Goal: Information Seeking & Learning: Learn about a topic

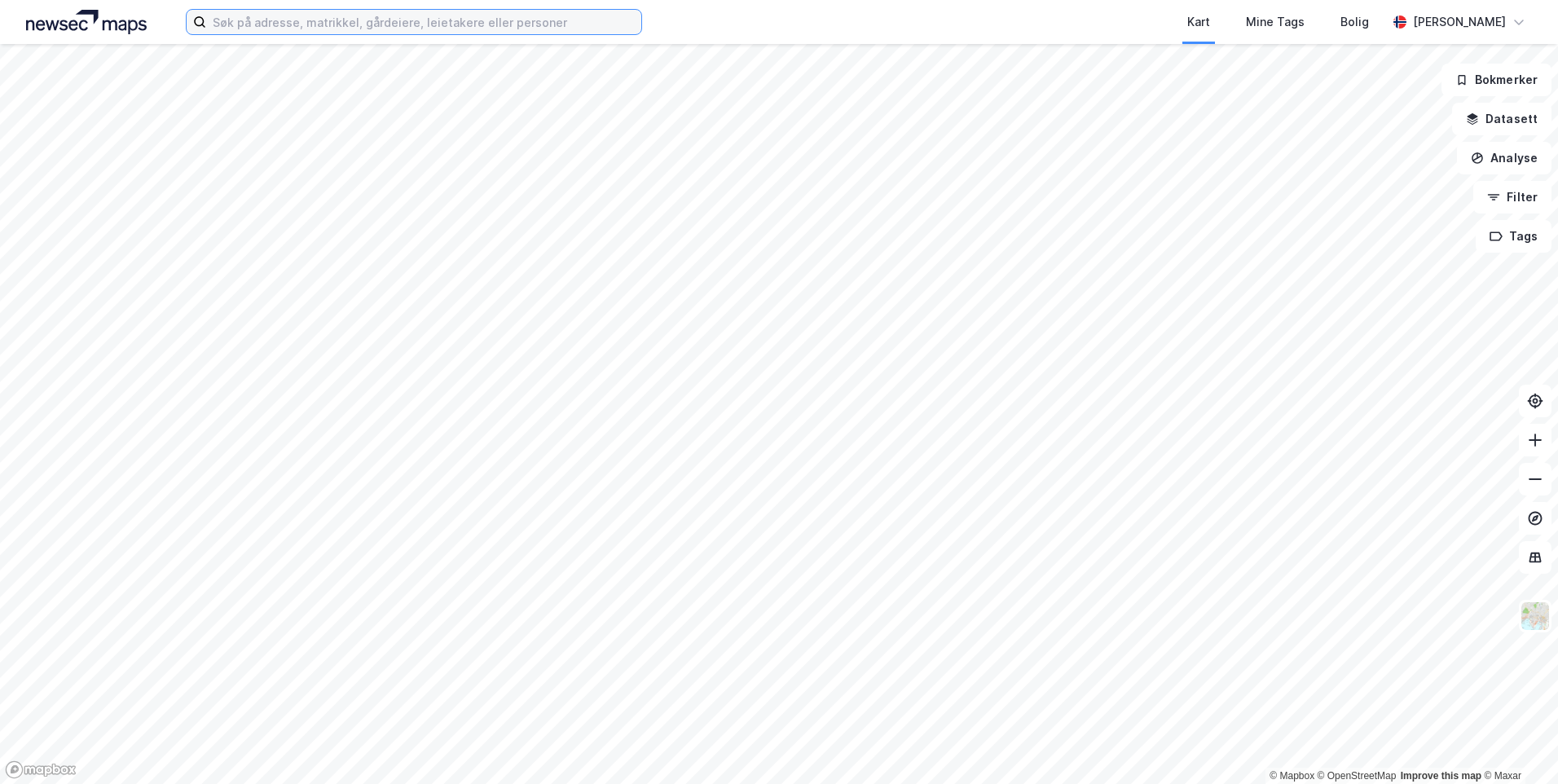
click at [480, 32] on input at bounding box center [424, 22] width 435 height 24
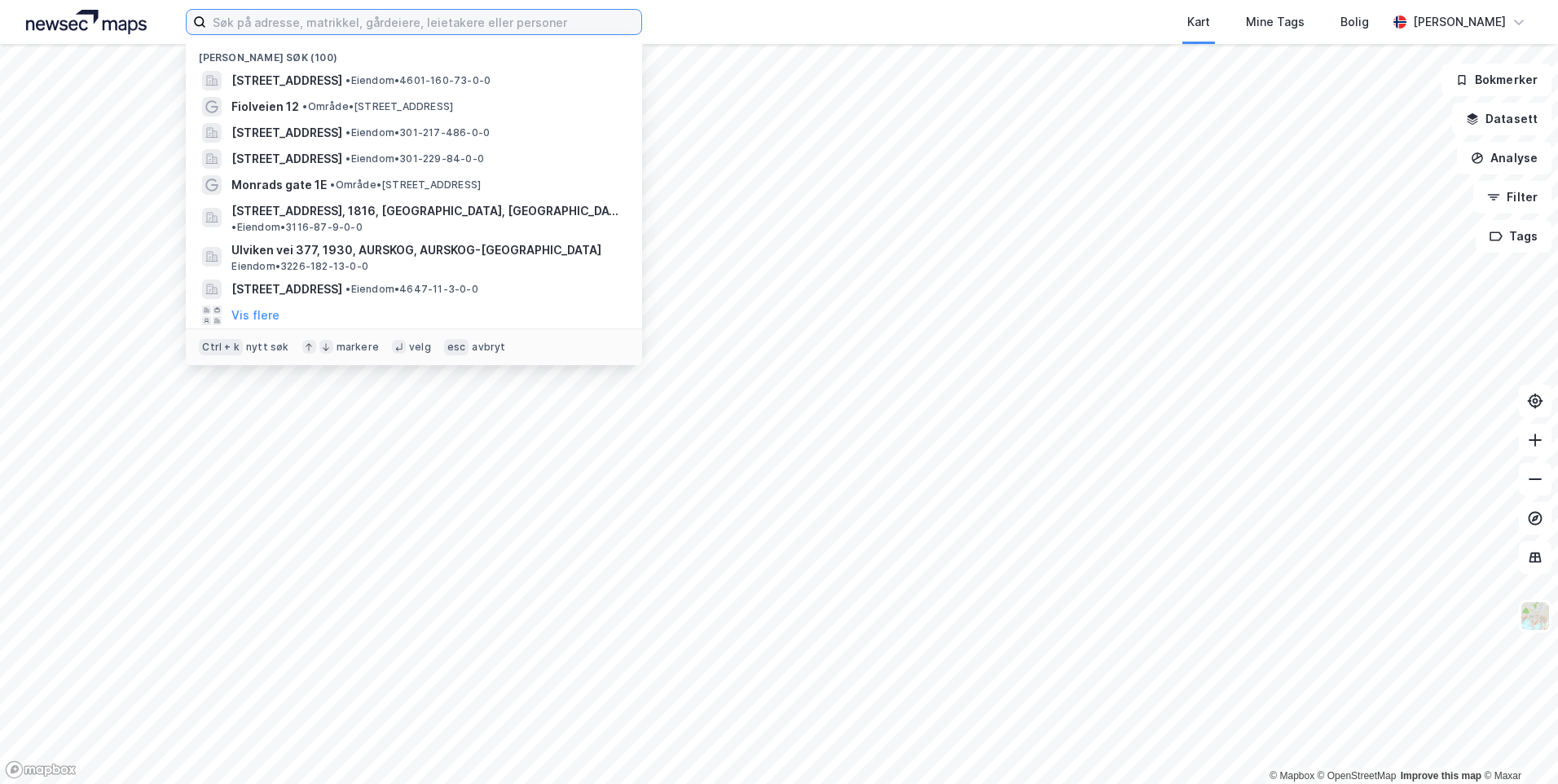
paste input "Jonsvannsveien 652"
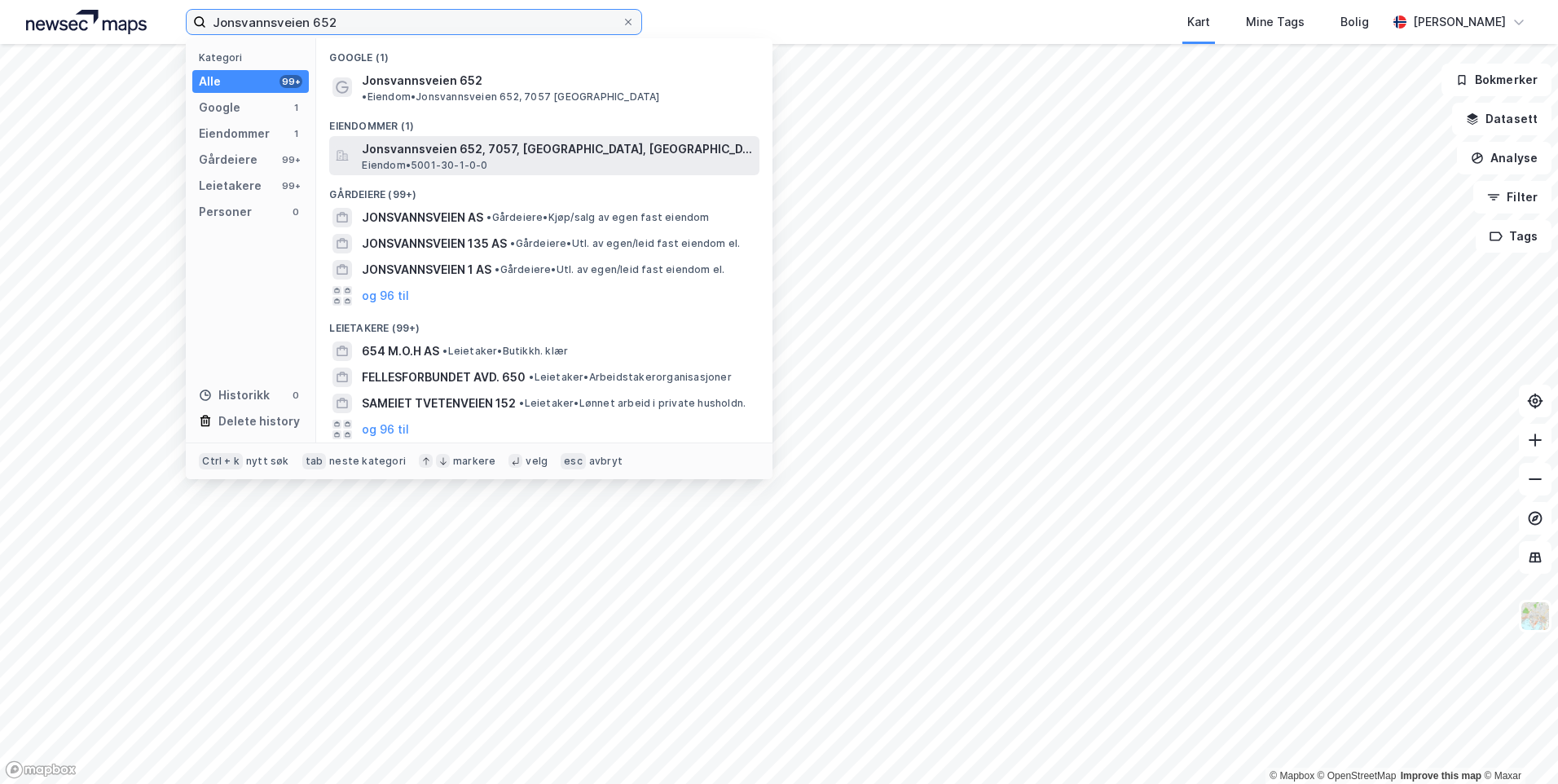
type input "Jonsvannsveien 652"
click at [620, 139] on span "Jonsvannsveien 652, 7057, [GEOGRAPHIC_DATA], [GEOGRAPHIC_DATA]" at bounding box center [557, 149] width 391 height 20
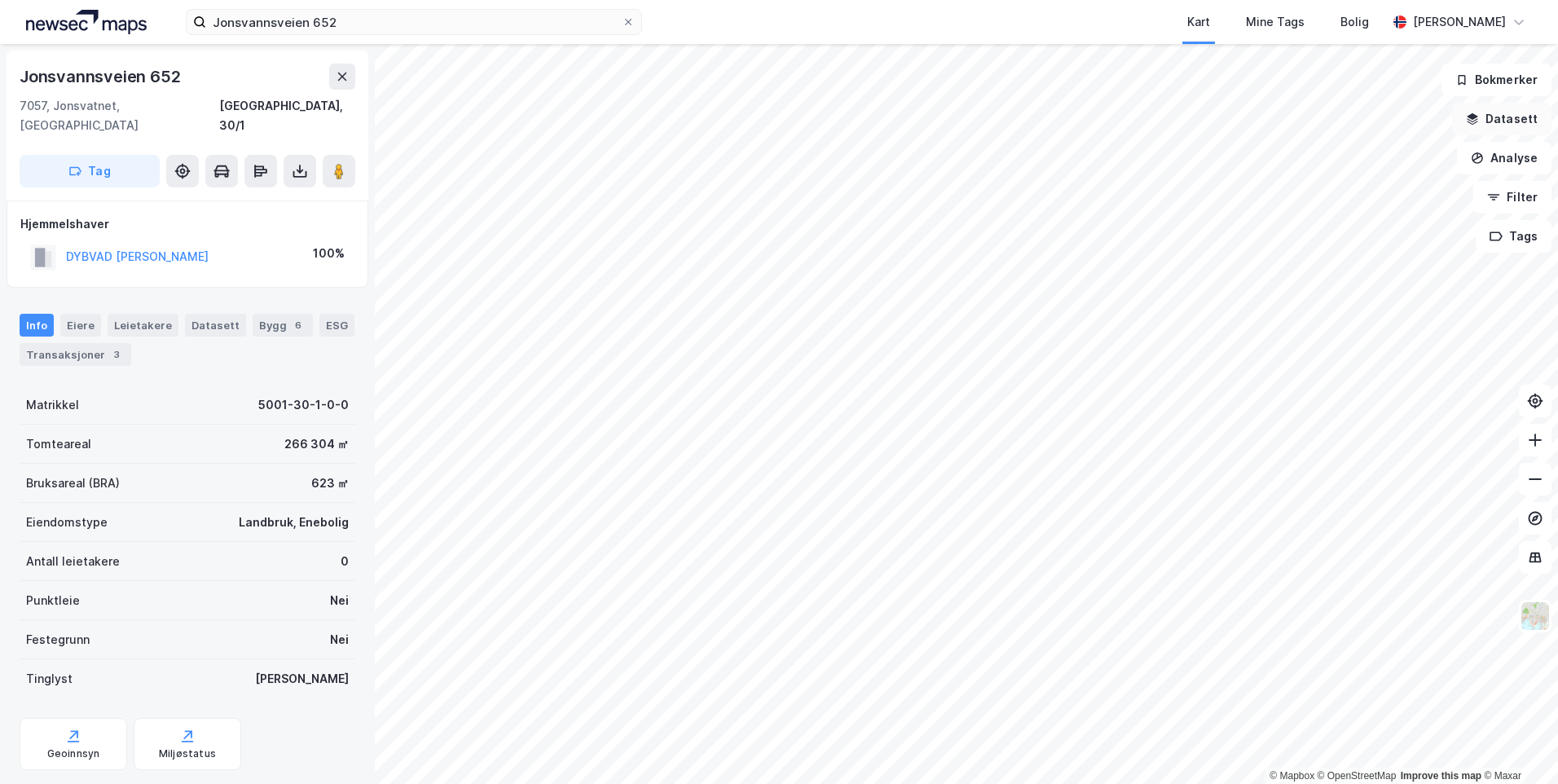
click at [1514, 110] on button "Datasett" at bounding box center [1501, 118] width 100 height 32
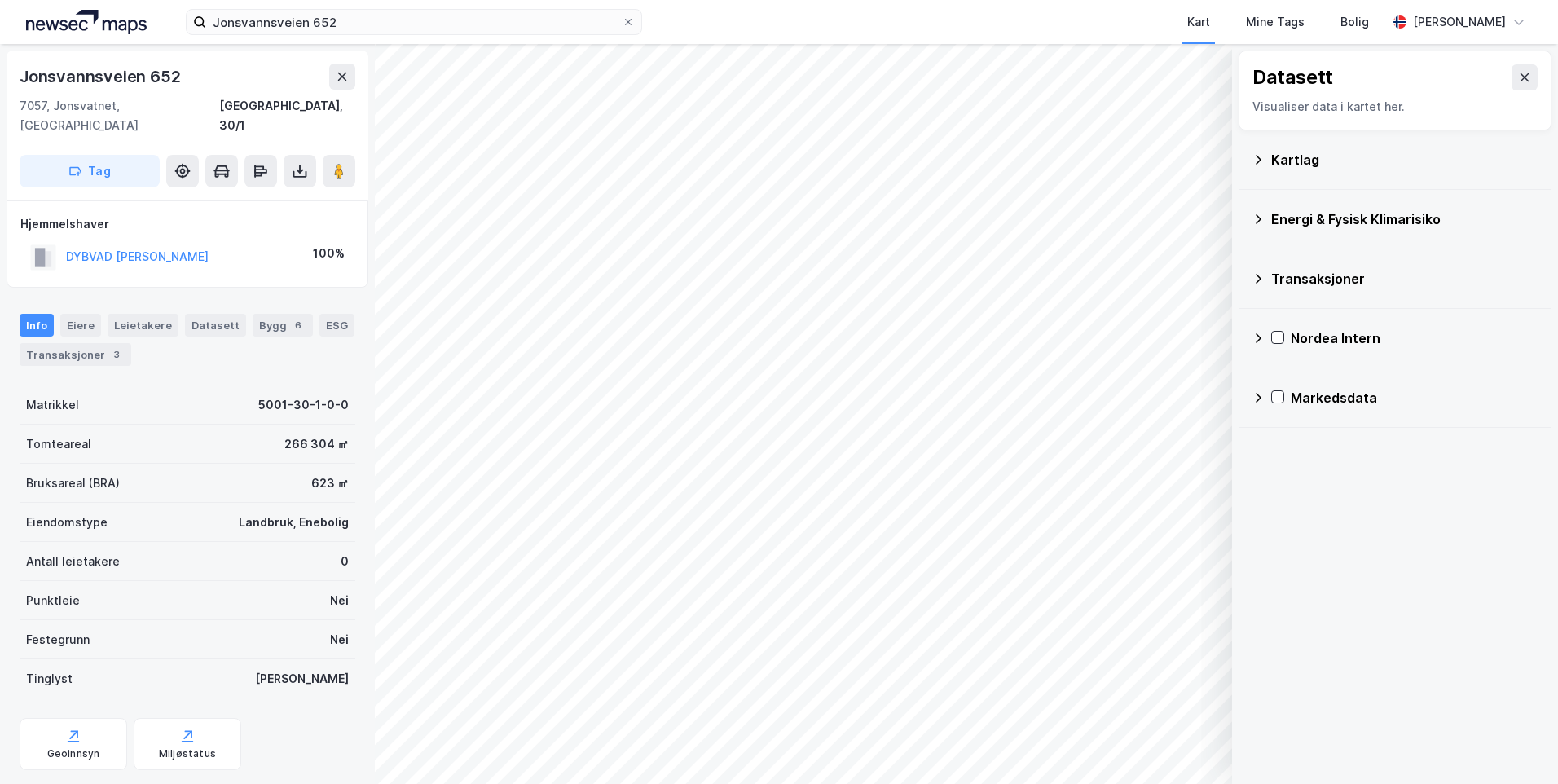
click at [1288, 167] on div "Kartlag" at bounding box center [1396, 160] width 287 height 39
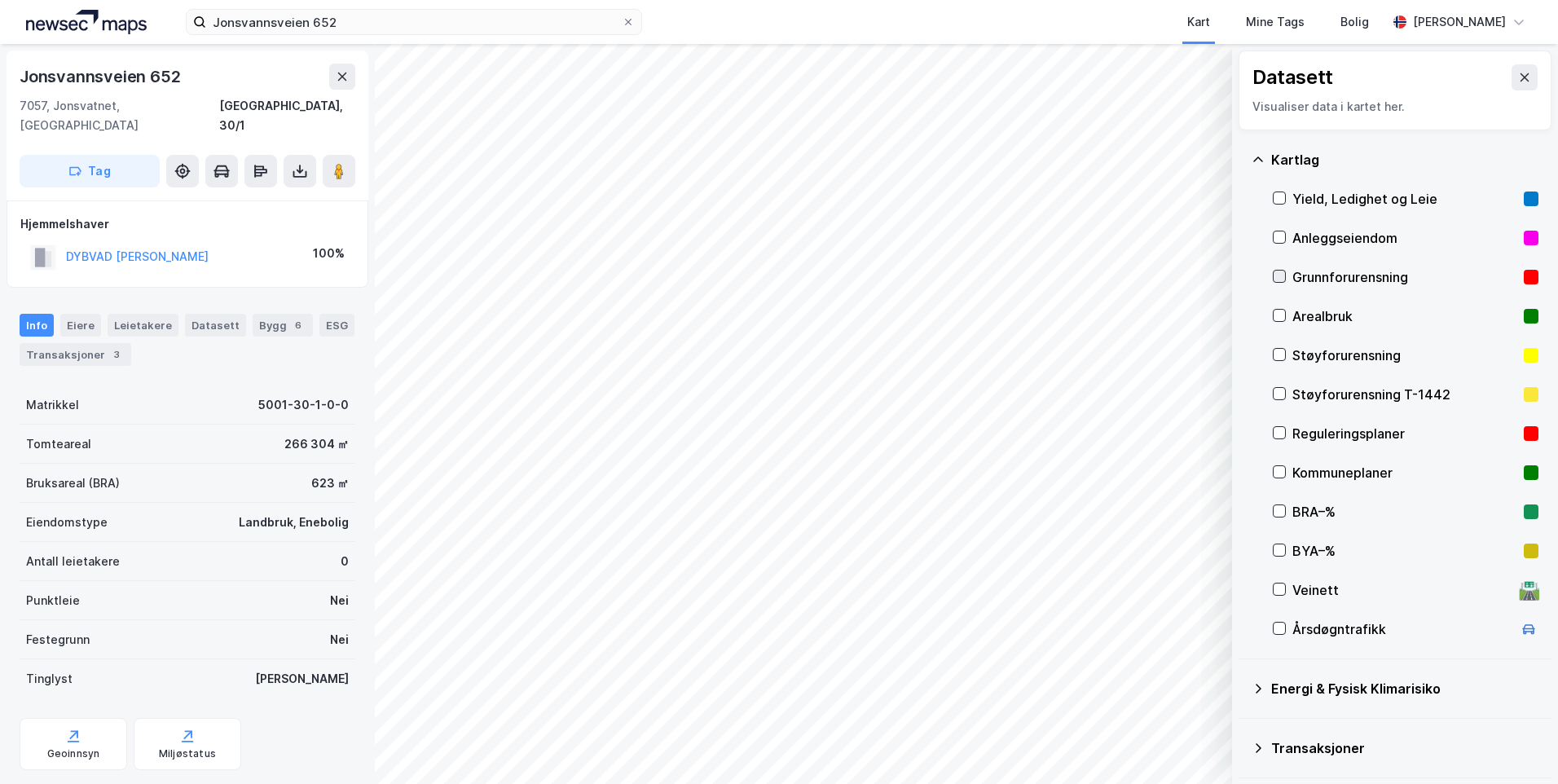
click at [1282, 276] on icon at bounding box center [1279, 275] width 12 height 12
click at [1256, 155] on icon at bounding box center [1258, 160] width 13 height 13
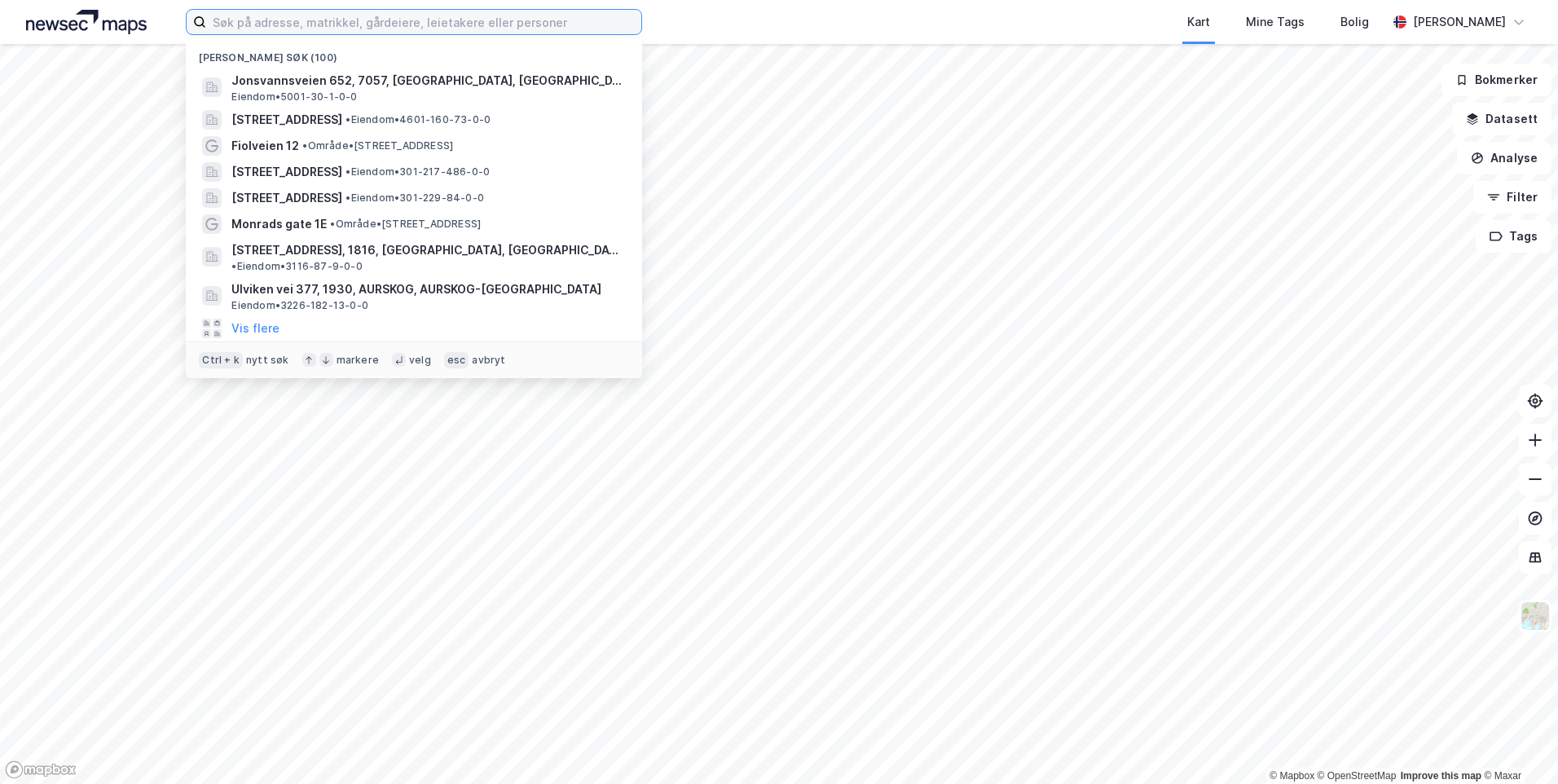
click at [377, 14] on input at bounding box center [424, 22] width 435 height 24
paste input "Jonsvannsveien 652"
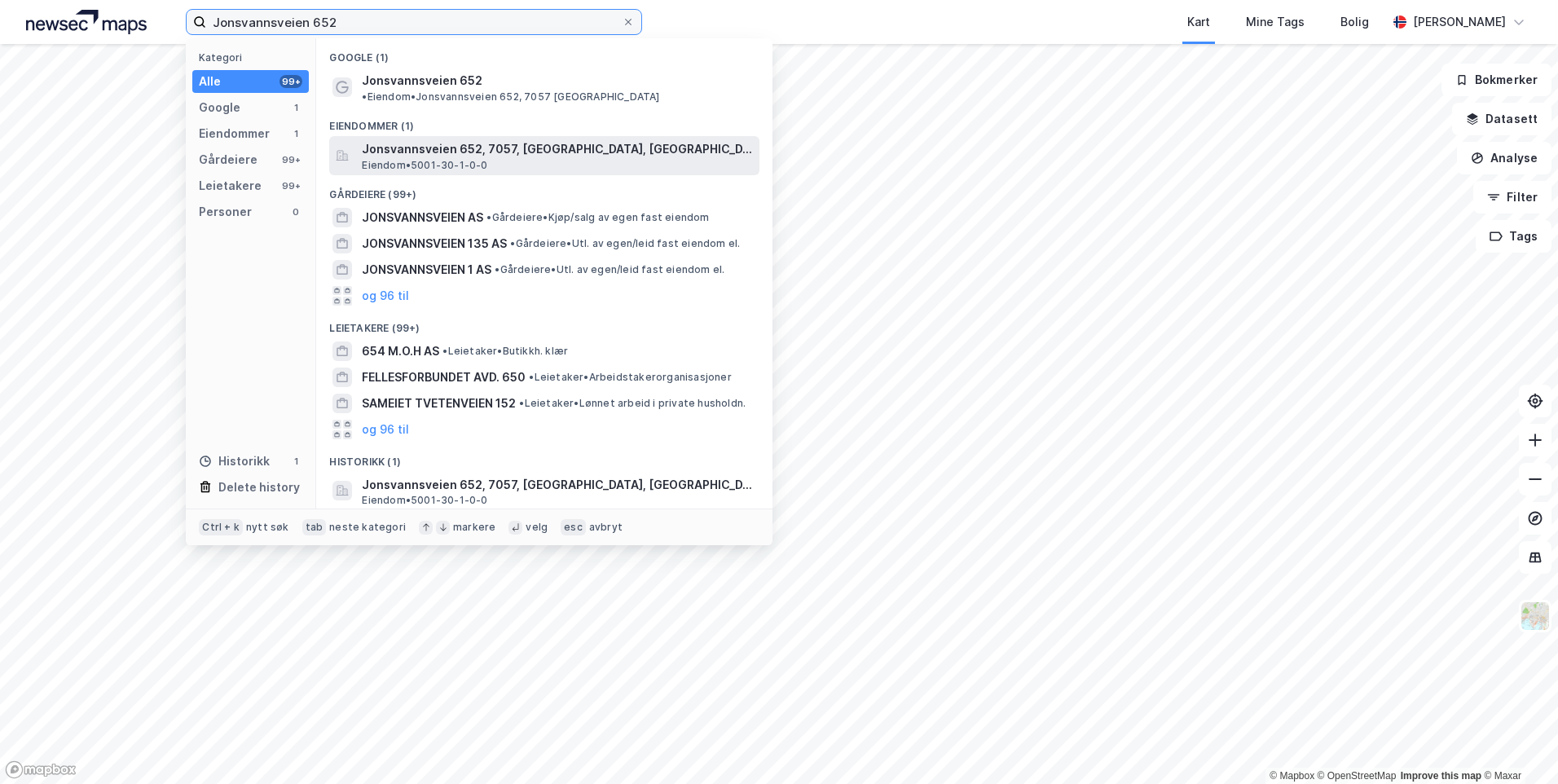
type input "Jonsvannsveien 652"
click at [602, 139] on span "Jonsvannsveien 652, 7057, [GEOGRAPHIC_DATA], [GEOGRAPHIC_DATA]" at bounding box center [557, 149] width 391 height 20
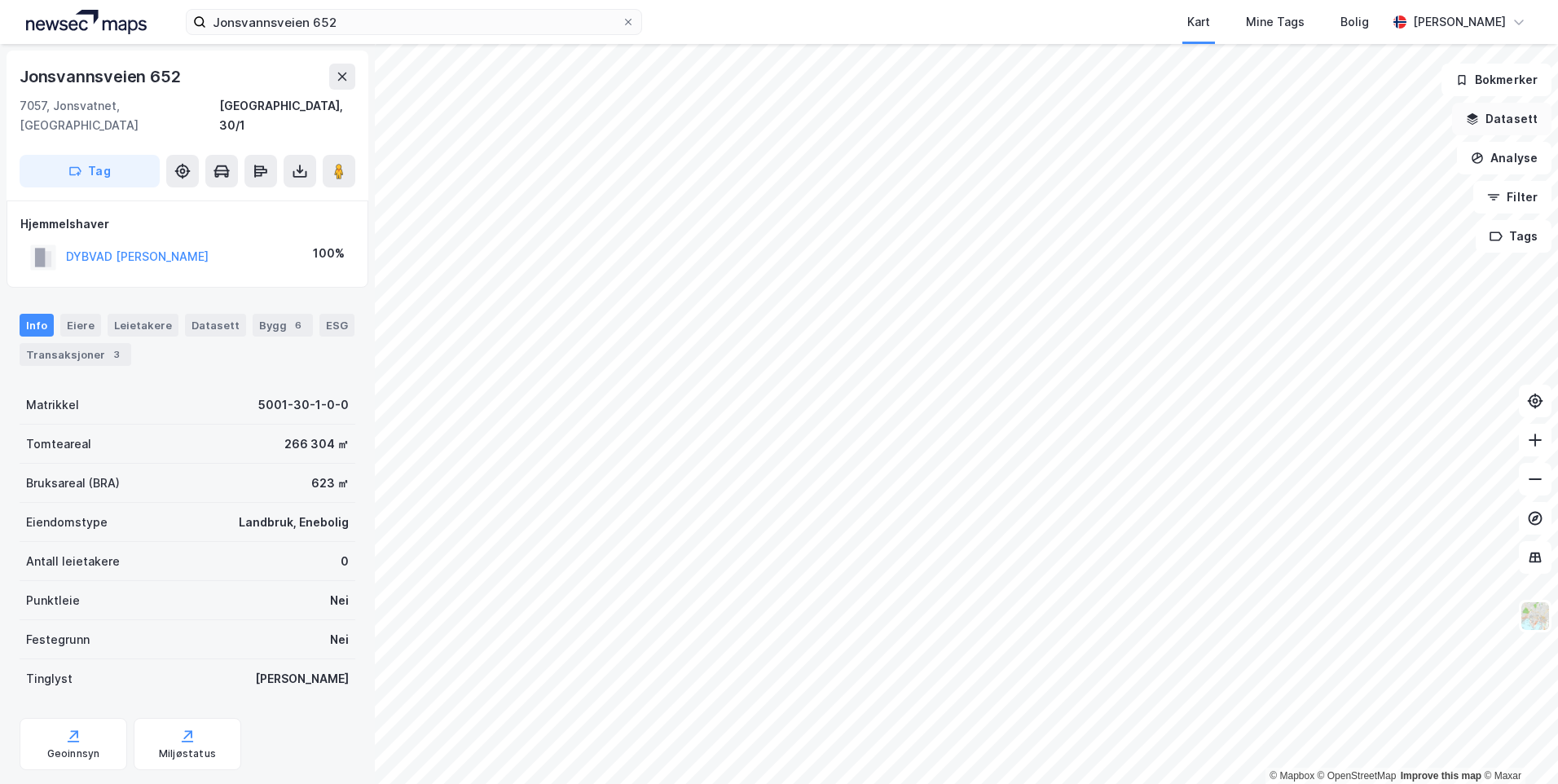
click at [1514, 118] on button "Datasett" at bounding box center [1501, 118] width 100 height 32
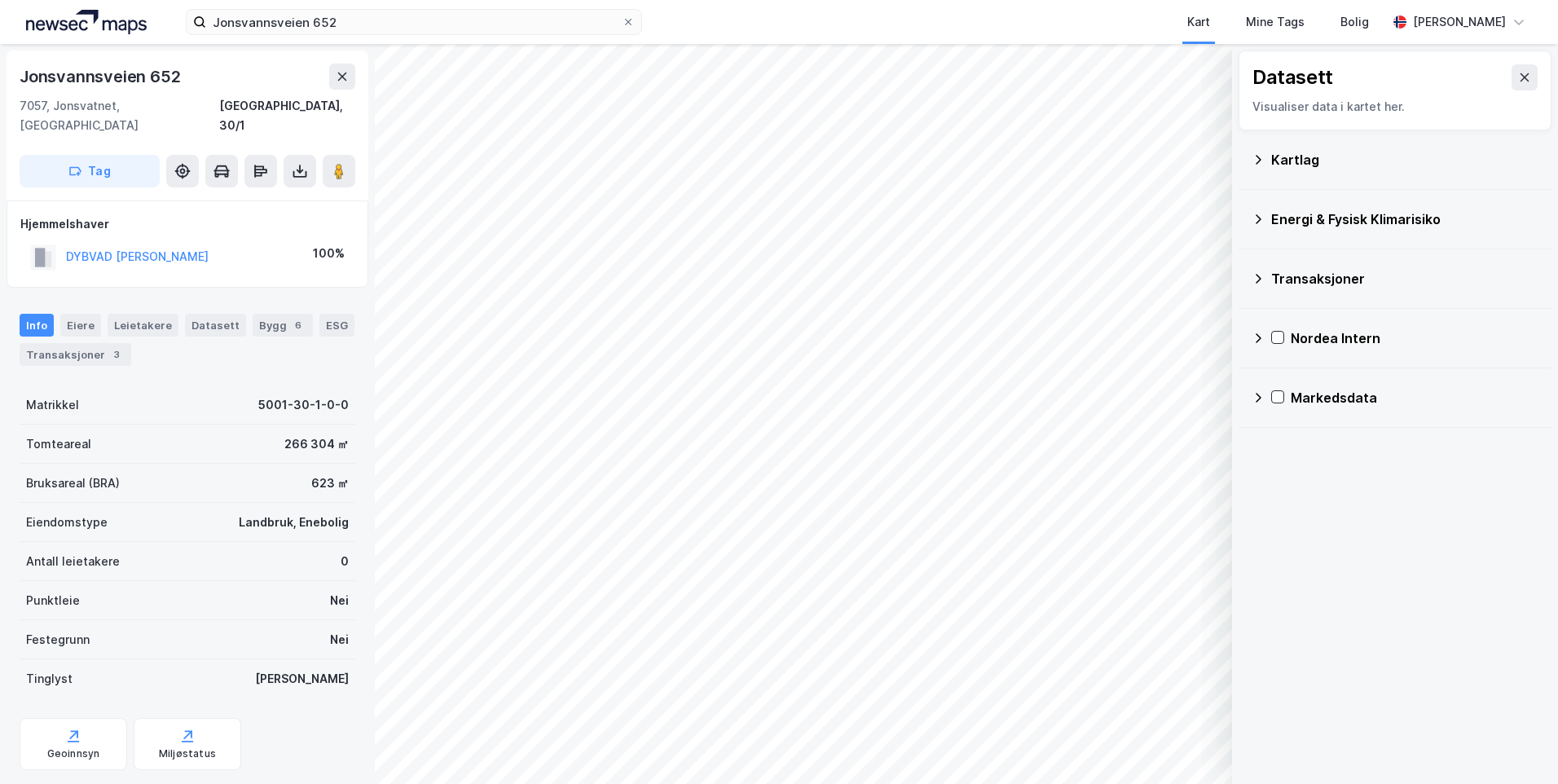
click at [1271, 162] on div "Kartlag" at bounding box center [1396, 160] width 287 height 39
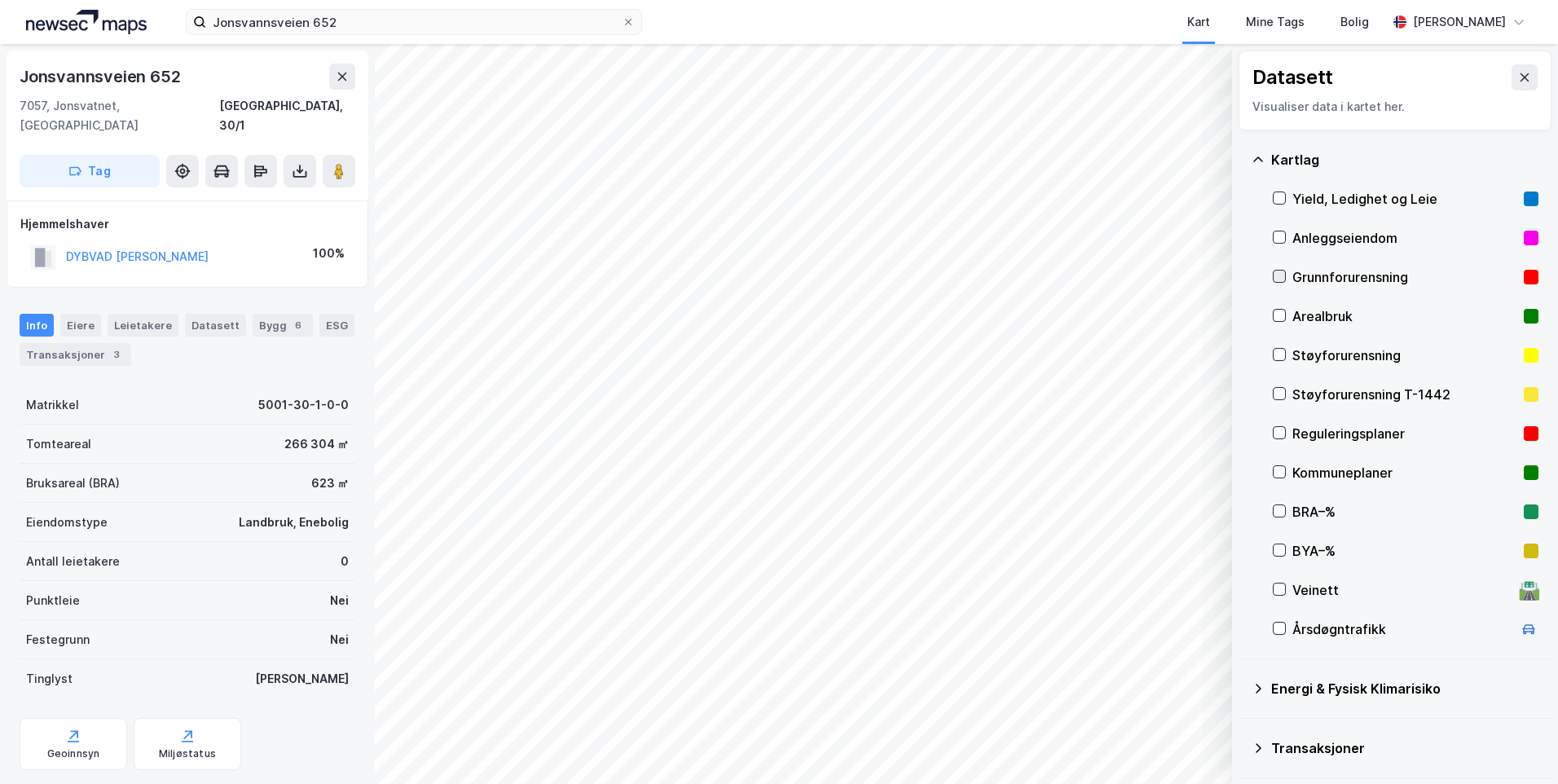
click at [1276, 275] on icon at bounding box center [1279, 275] width 12 height 12
click at [1256, 156] on icon at bounding box center [1258, 160] width 13 height 13
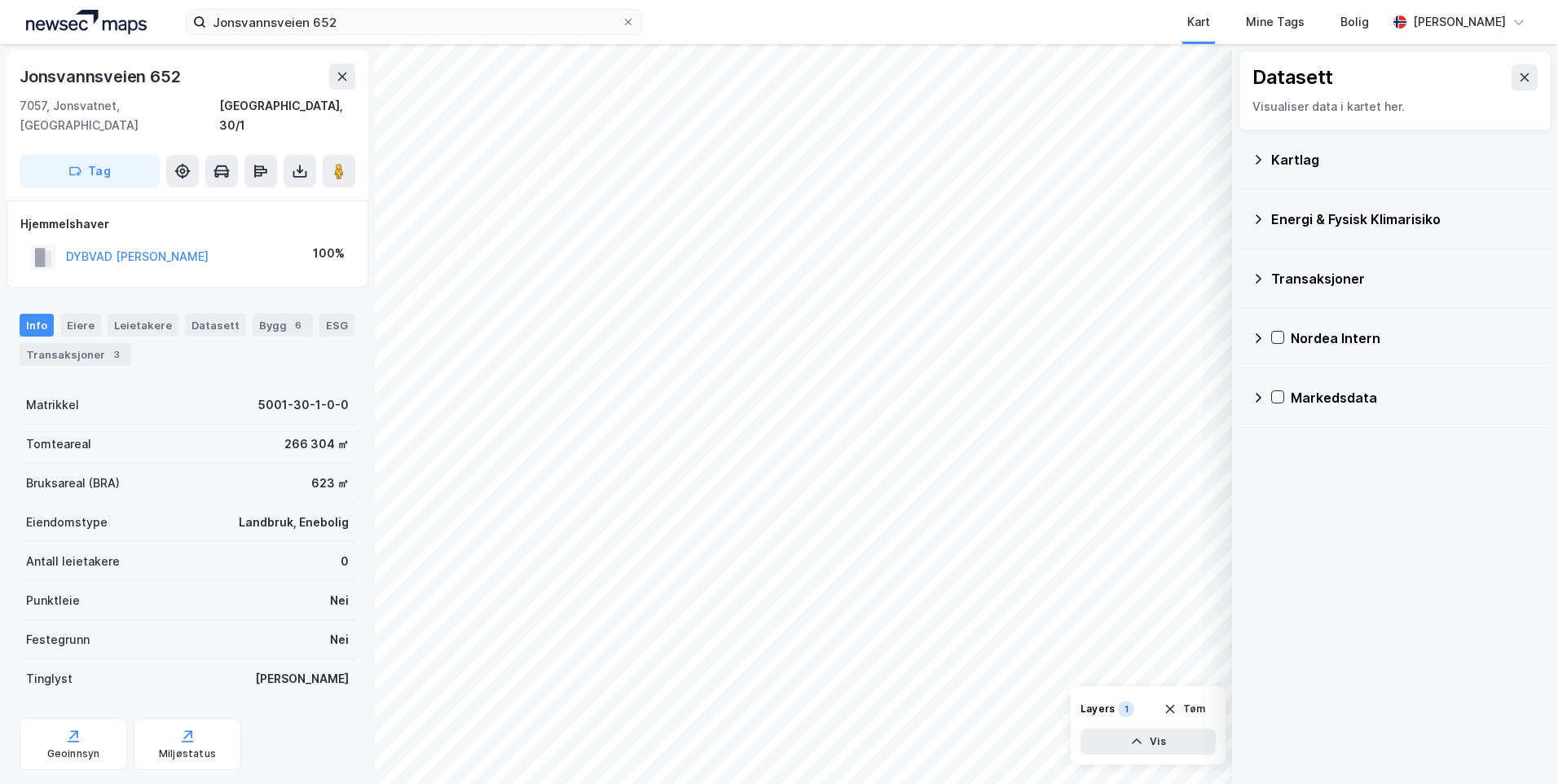
click at [1257, 217] on icon at bounding box center [1258, 219] width 13 height 13
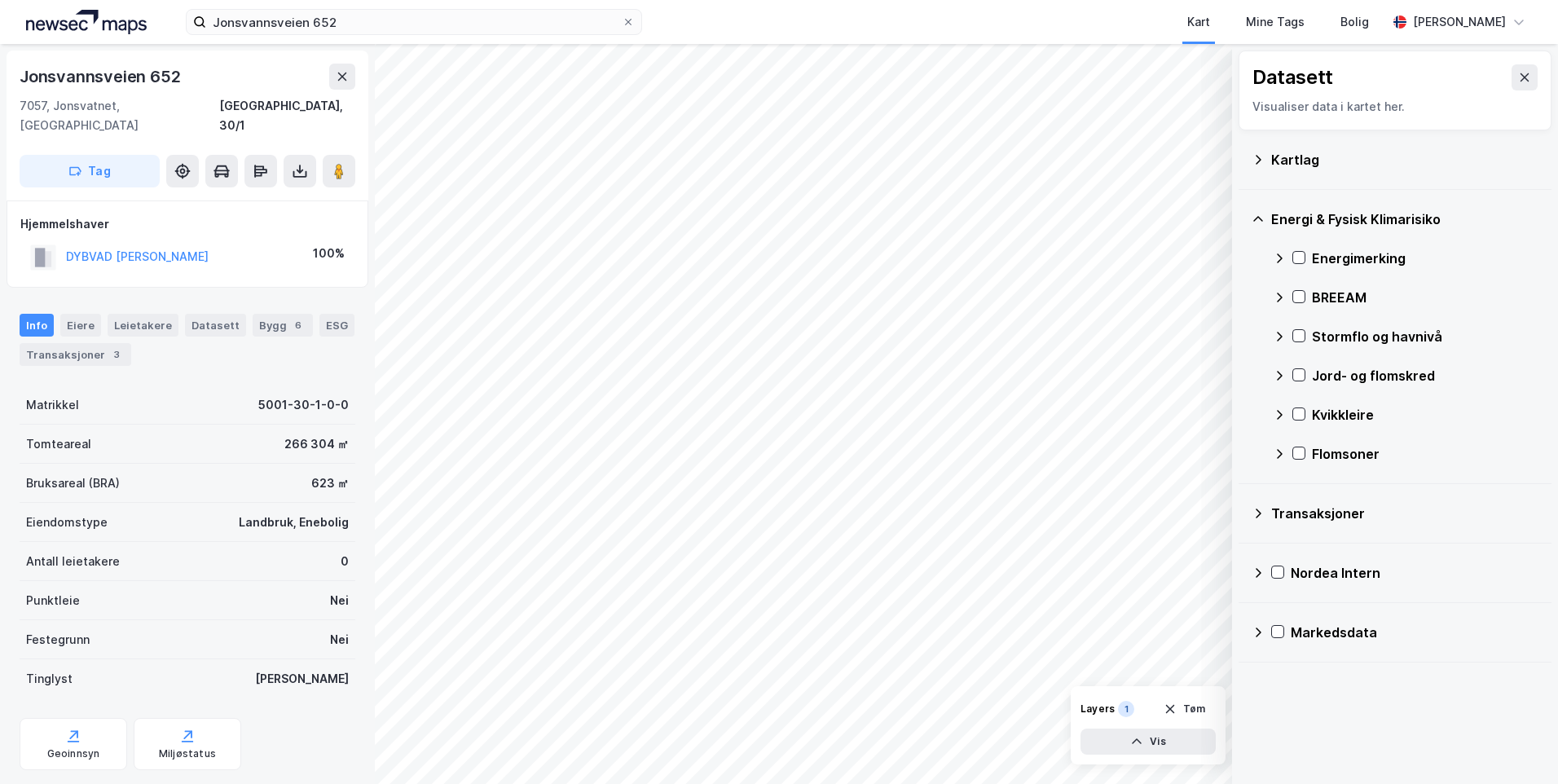
click at [1282, 256] on icon at bounding box center [1279, 258] width 13 height 13
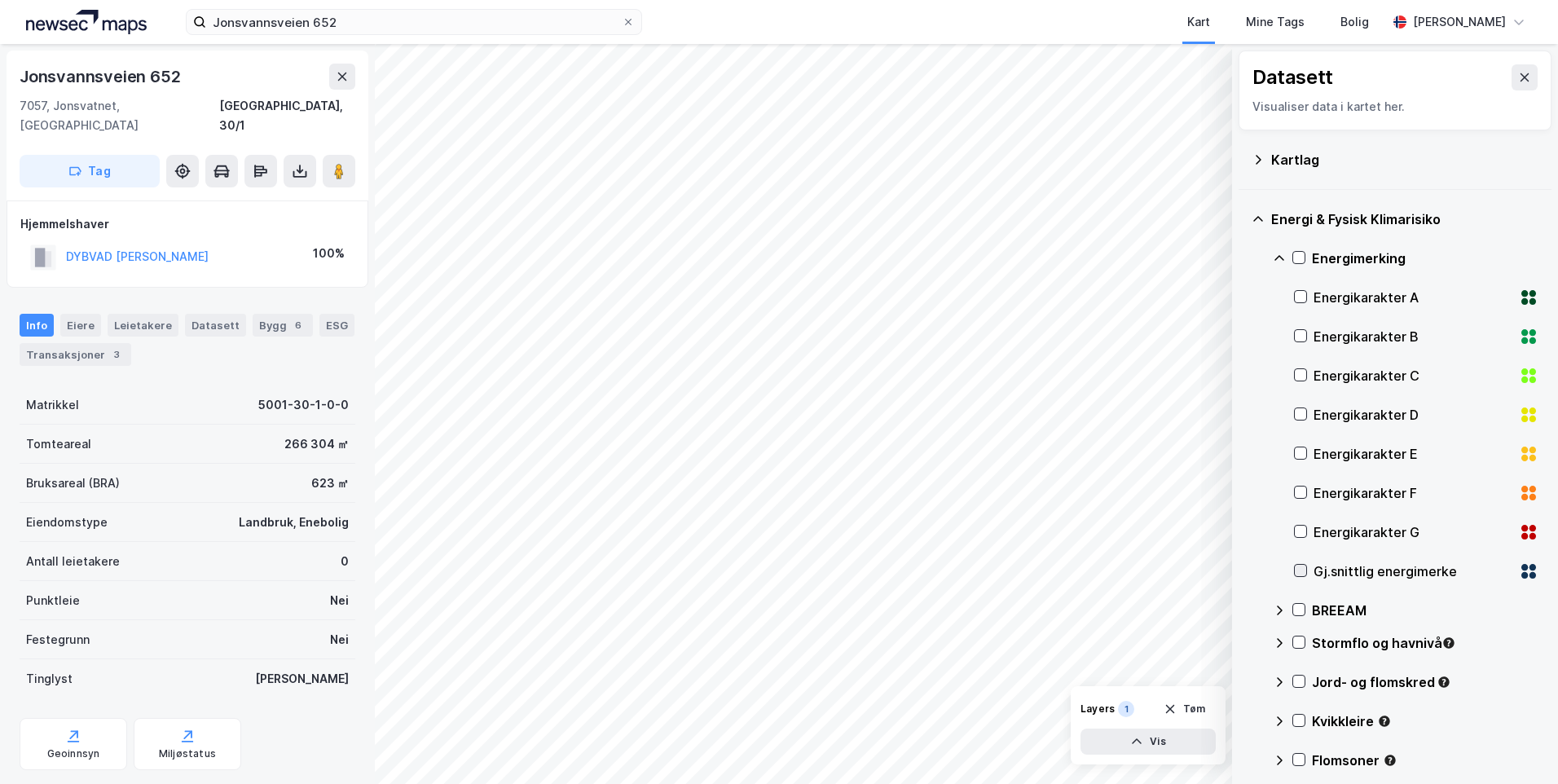
click at [1302, 567] on icon at bounding box center [1300, 570] width 12 height 12
click at [1277, 255] on icon at bounding box center [1279, 258] width 13 height 13
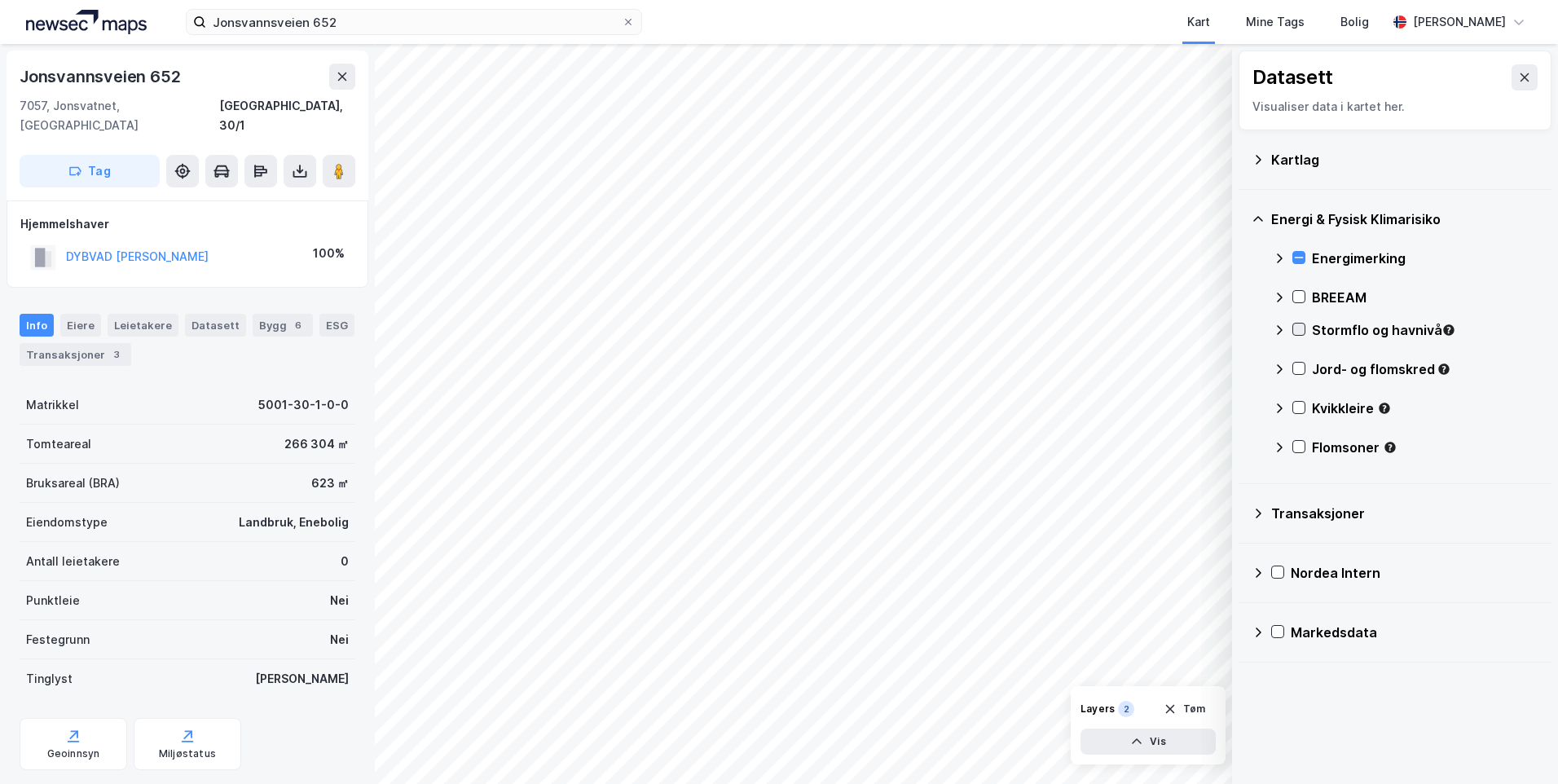
click at [1296, 327] on icon at bounding box center [1299, 328] width 12 height 12
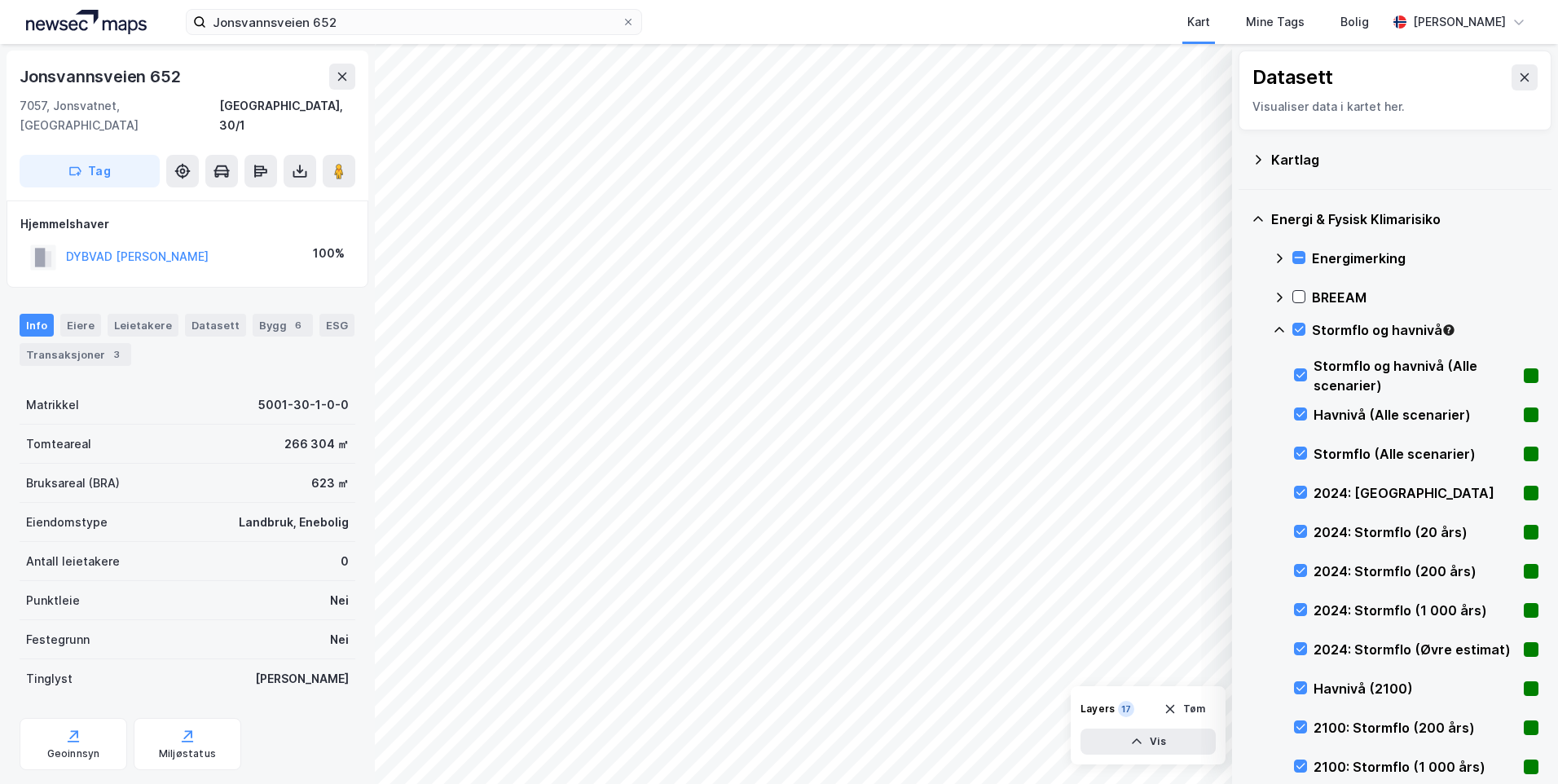
click at [1281, 327] on icon at bounding box center [1279, 329] width 13 height 13
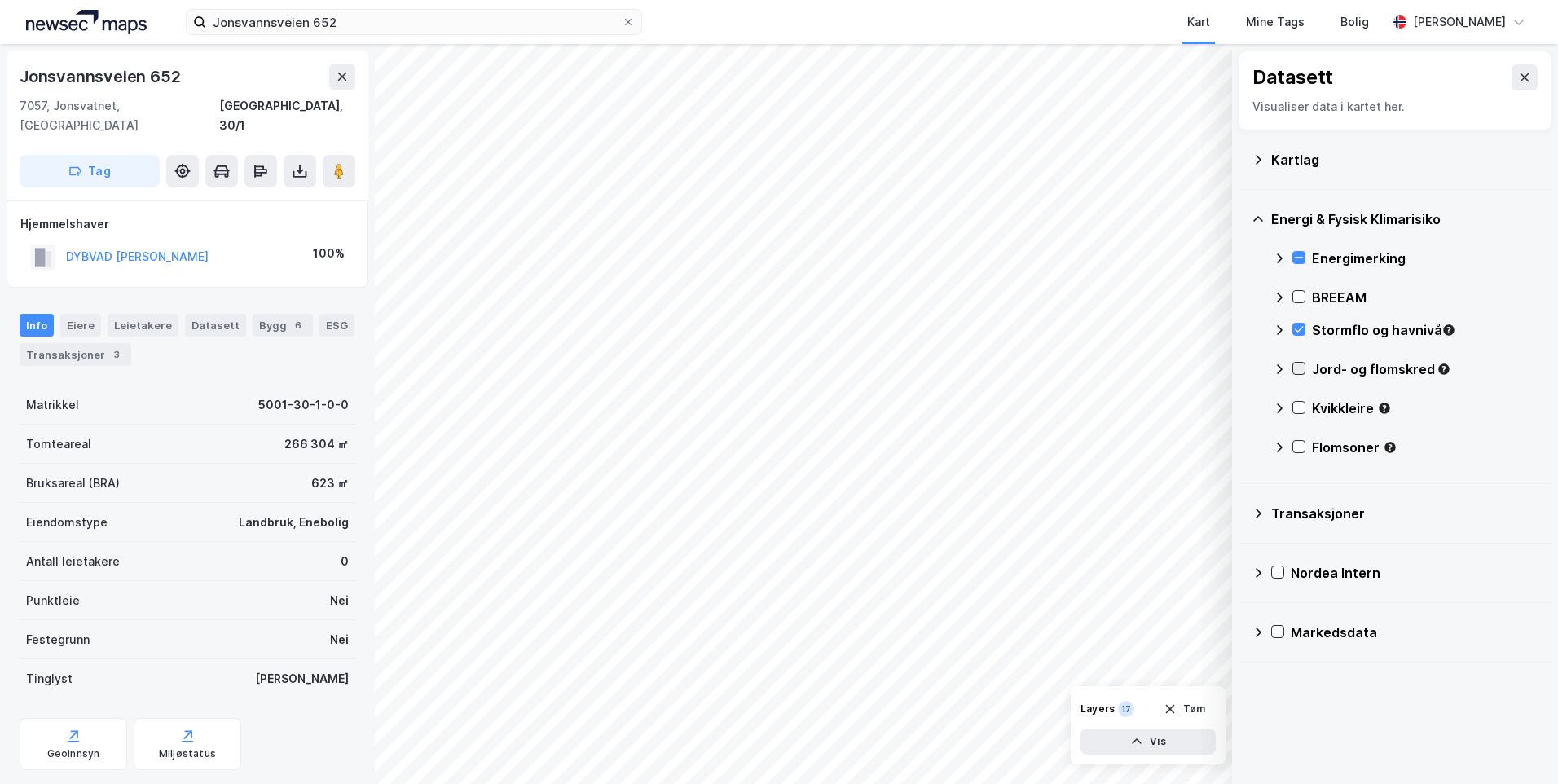
click at [1301, 366] on icon at bounding box center [1299, 368] width 12 height 12
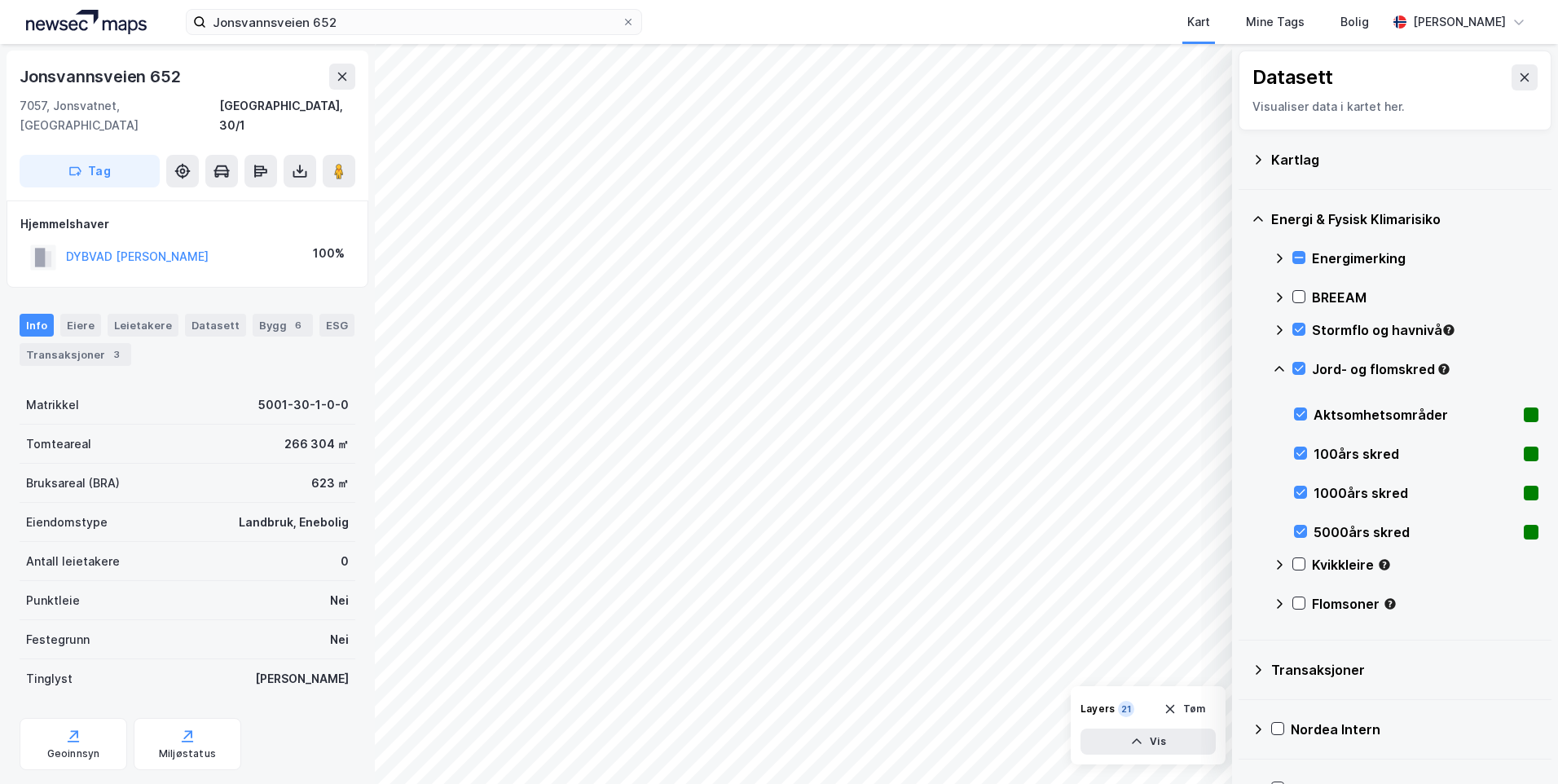
click at [1277, 368] on icon at bounding box center [1279, 369] width 13 height 13
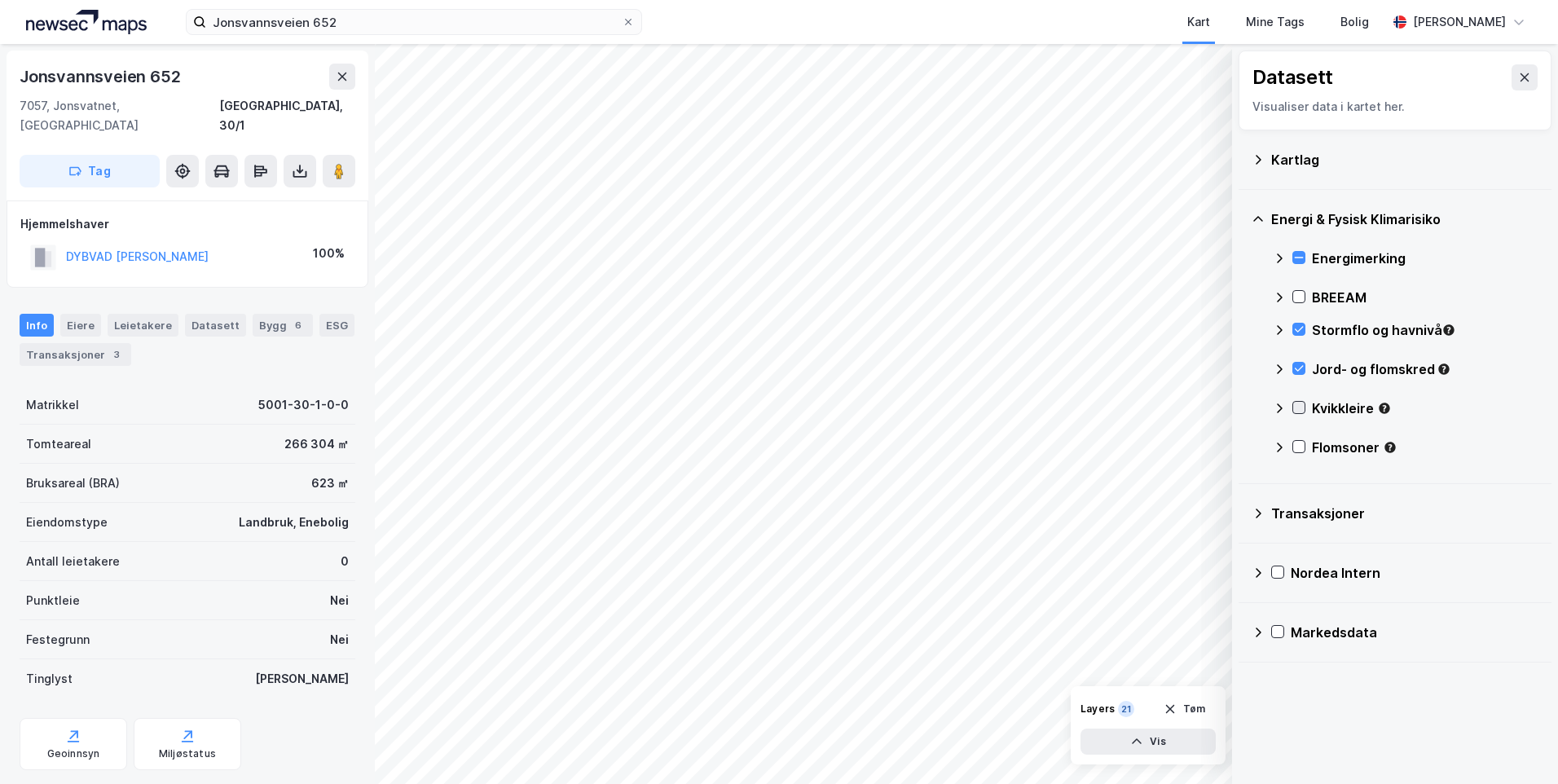
click at [1303, 404] on icon at bounding box center [1299, 407] width 12 height 12
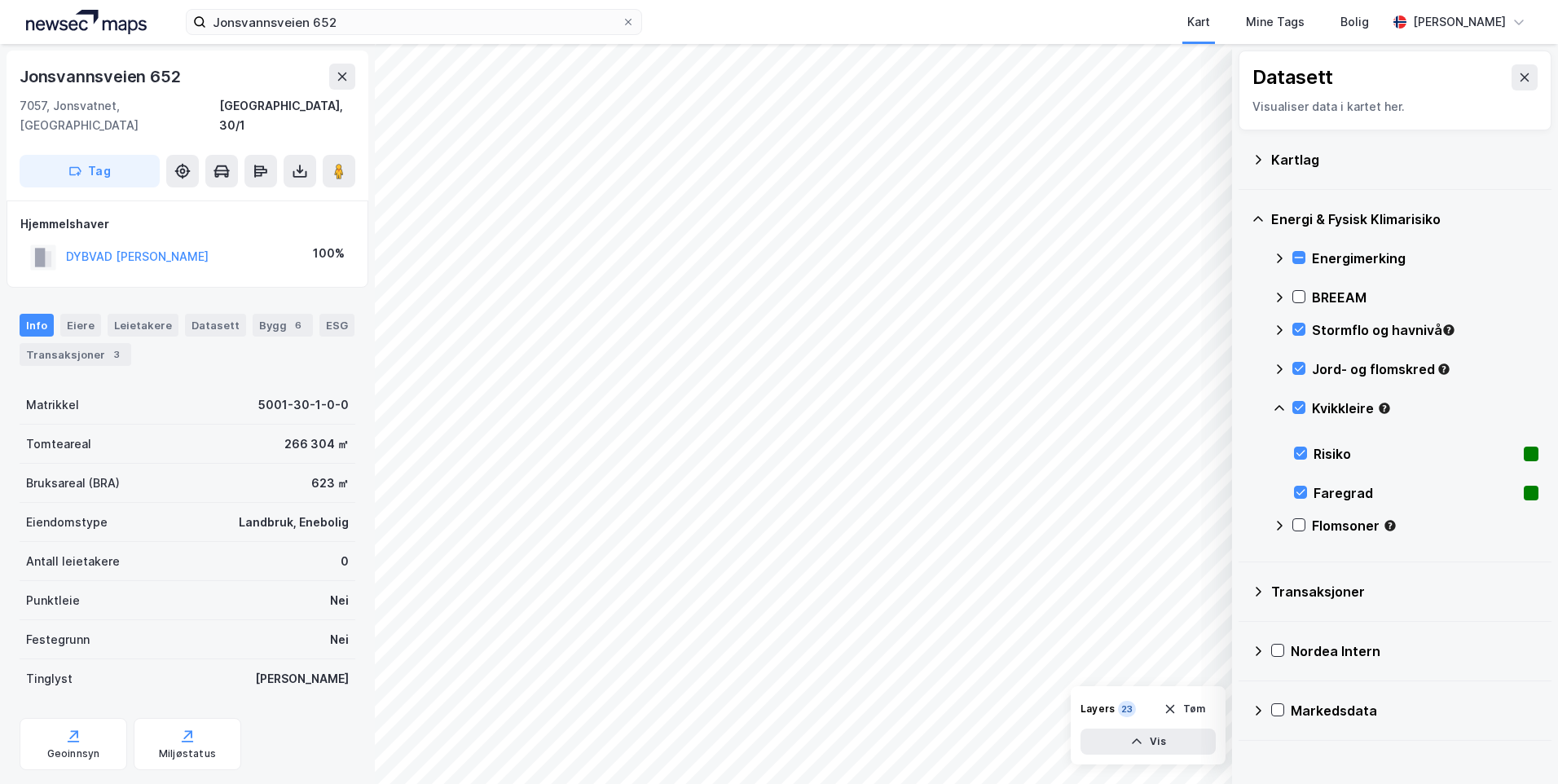
click at [1278, 403] on icon at bounding box center [1279, 408] width 13 height 13
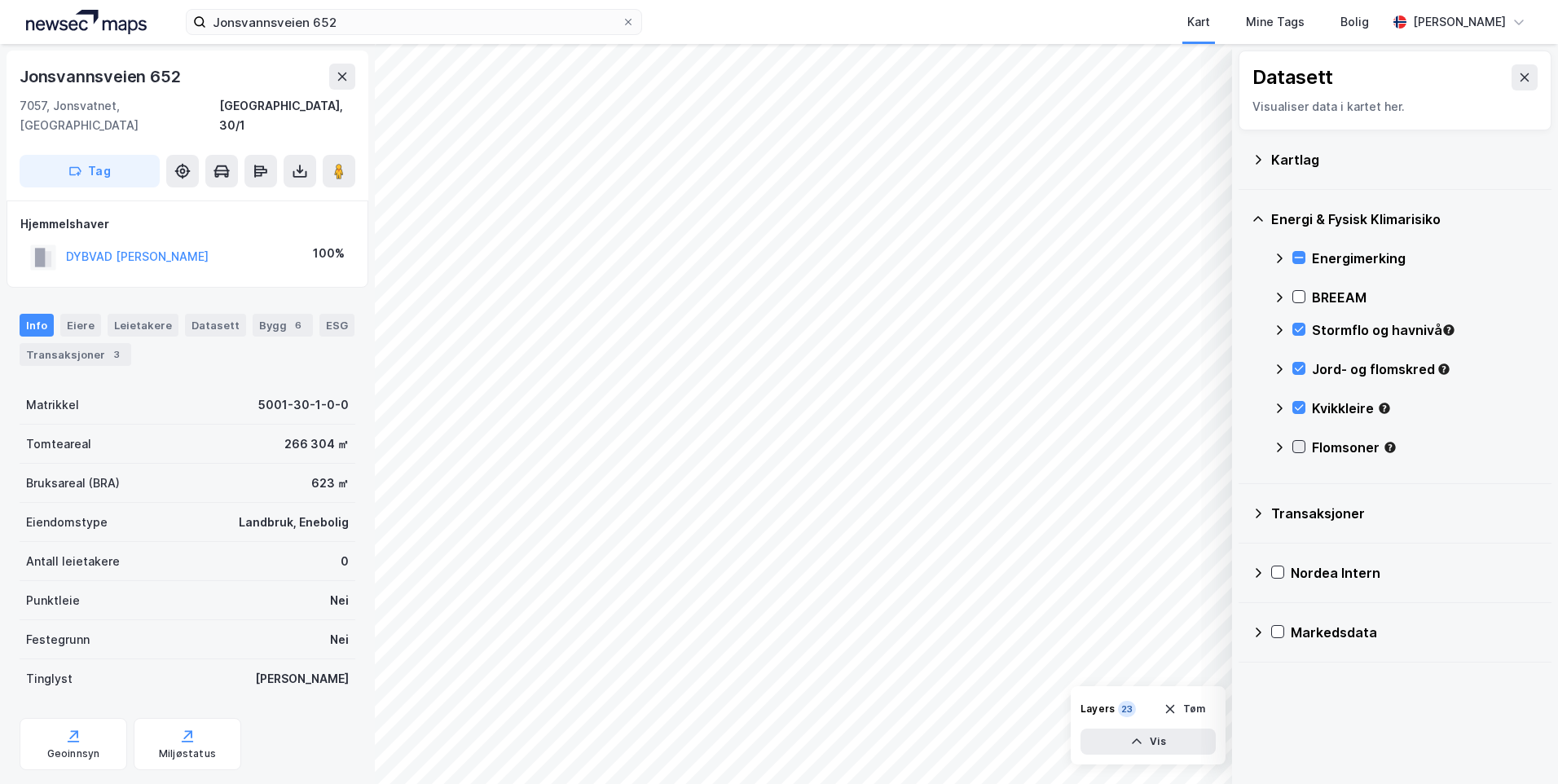
click at [1298, 440] on icon at bounding box center [1299, 446] width 12 height 12
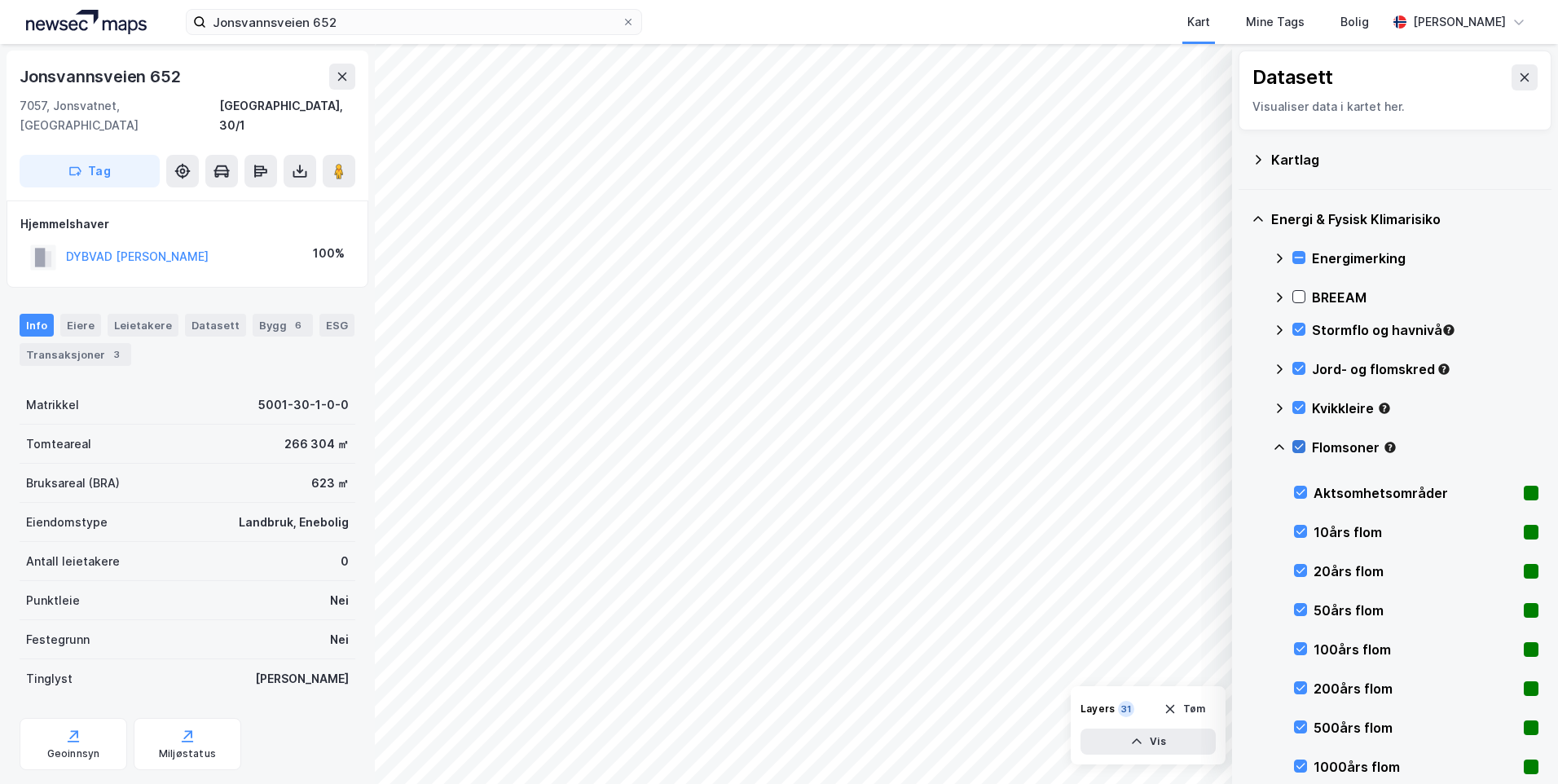
click at [1298, 443] on icon at bounding box center [1299, 446] width 12 height 12
click at [1305, 766] on icon at bounding box center [1300, 765] width 12 height 12
click at [1304, 762] on icon at bounding box center [1300, 765] width 12 height 12
click at [1306, 486] on icon at bounding box center [1300, 492] width 12 height 12
